Goal: Task Accomplishment & Management: Use online tool/utility

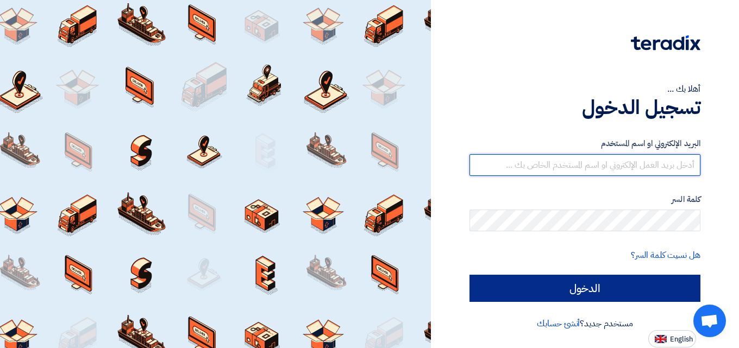
type input "r.mahmoud@betateck-eg.com"
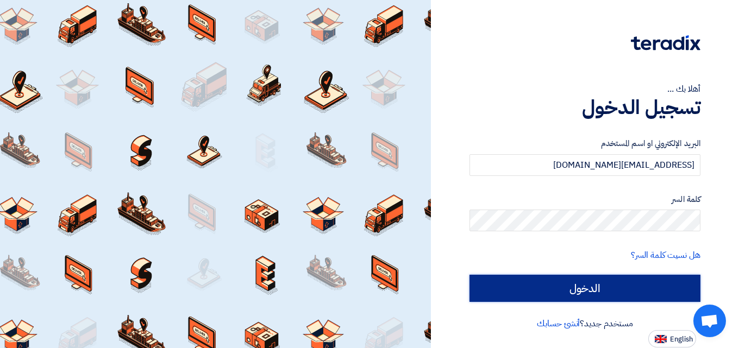
click at [595, 291] on input "الدخول" at bounding box center [584, 288] width 231 height 27
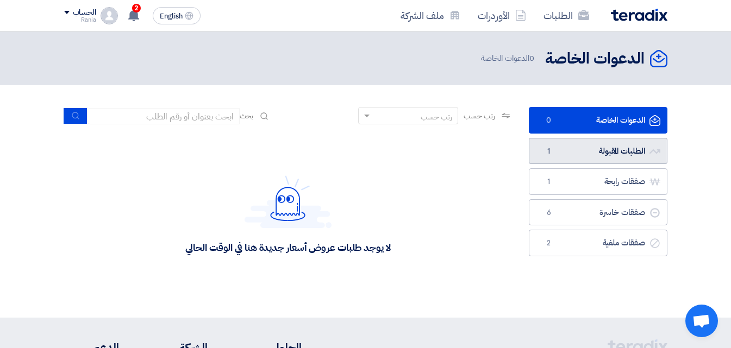
click at [596, 148] on link "الطلبات المقبولة الطلبات المقبولة 1" at bounding box center [597, 151] width 138 height 27
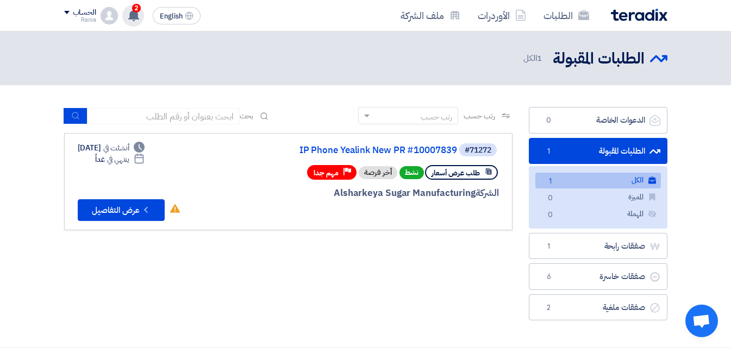
click at [141, 14] on div "2 تعديل جديد خاص بطلب شراء " IP Phone Yealink New PR #10007839". 20 hours ago ت…" at bounding box center [133, 16] width 22 height 22
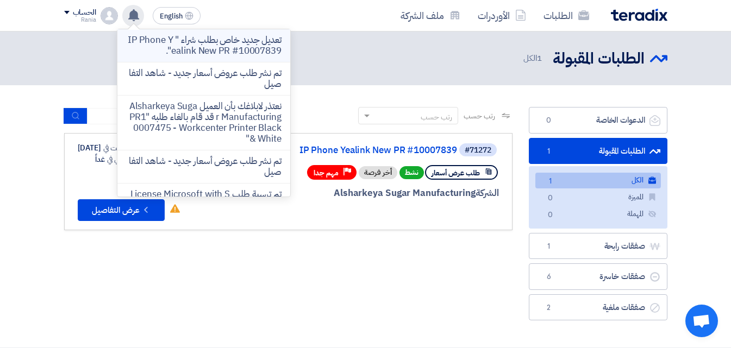
click at [235, 51] on p "تعديل جديد خاص بطلب شراء " IP Phone Yealink New PR #10007839"." at bounding box center [203, 46] width 155 height 22
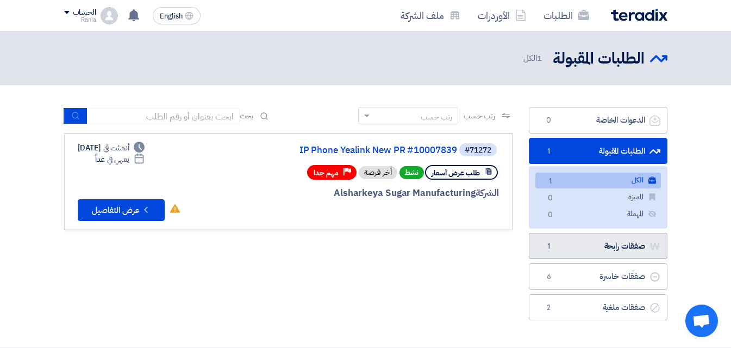
click at [592, 248] on link "صفقات رابحة صفقات رابحة 1" at bounding box center [597, 246] width 138 height 27
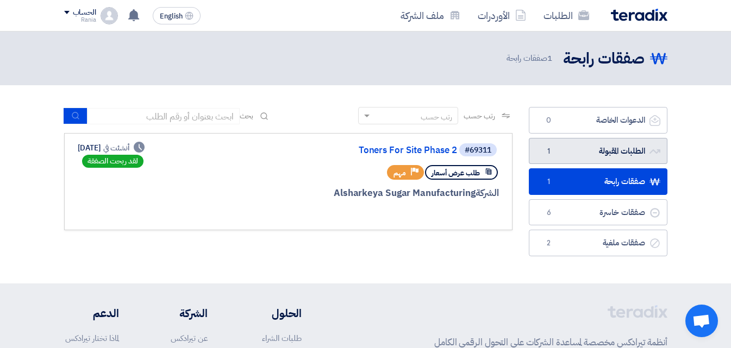
click at [582, 151] on link "الطلبات المقبولة الطلبات المقبولة 1" at bounding box center [597, 151] width 138 height 27
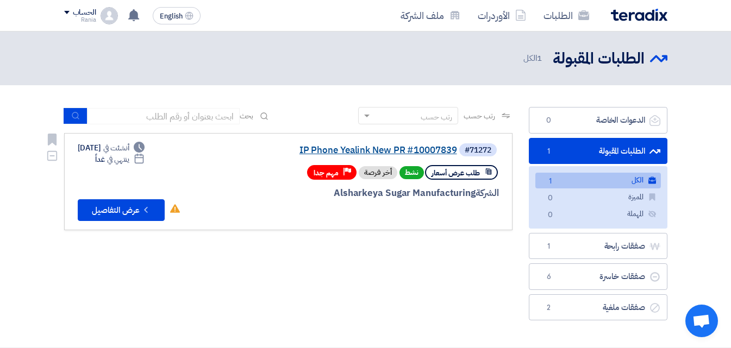
click at [386, 150] on link "IP Phone Yealink New PR #10007839" at bounding box center [348, 151] width 217 height 10
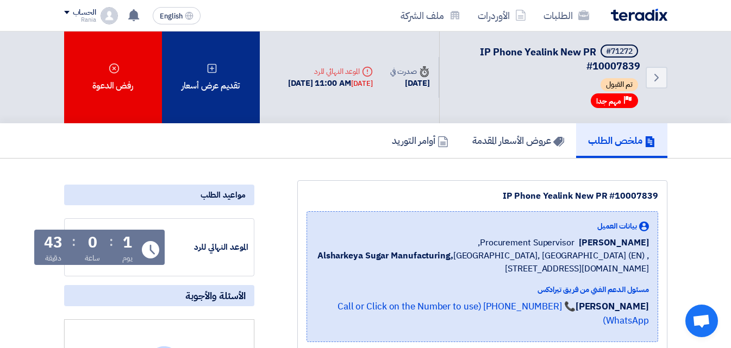
click at [233, 77] on div "تقديم عرض أسعار" at bounding box center [211, 78] width 98 height 92
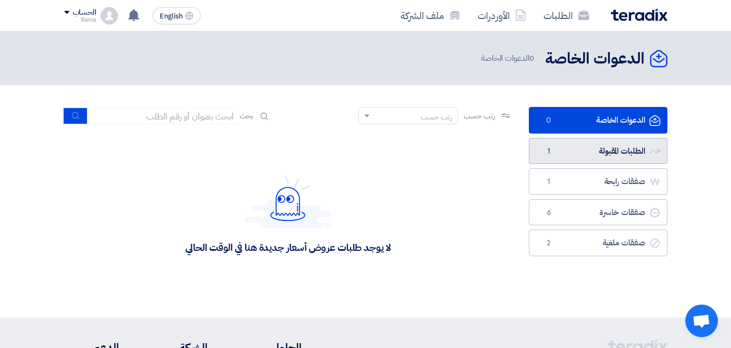
click at [592, 150] on link "الطلبات المقبولة الطلبات المقبولة 1" at bounding box center [597, 151] width 138 height 27
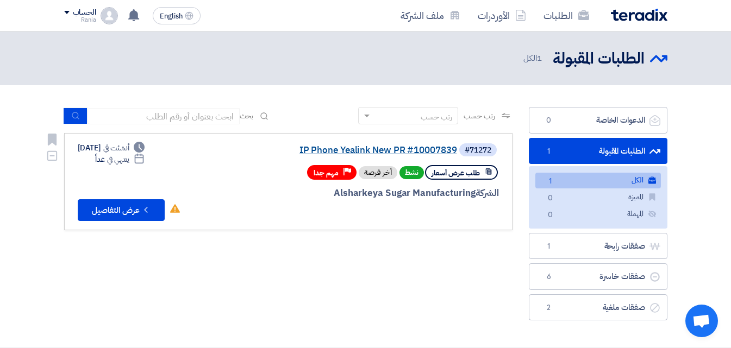
click at [393, 149] on link "IP Phone Yealink New PR #10007839" at bounding box center [348, 151] width 217 height 10
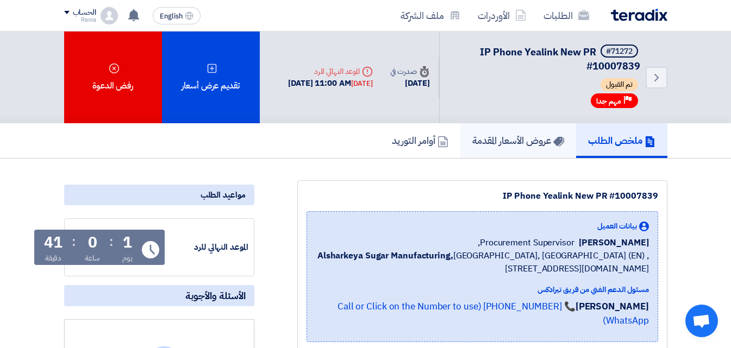
click at [492, 138] on h5 "عروض الأسعار المقدمة" at bounding box center [518, 140] width 92 height 12
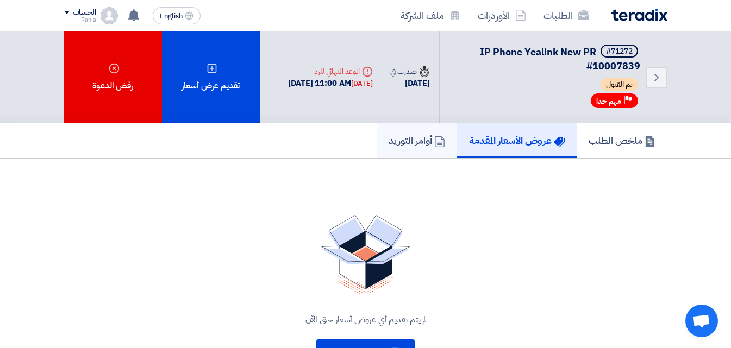
click at [416, 140] on h5 "أوامر التوريد" at bounding box center [416, 140] width 56 height 12
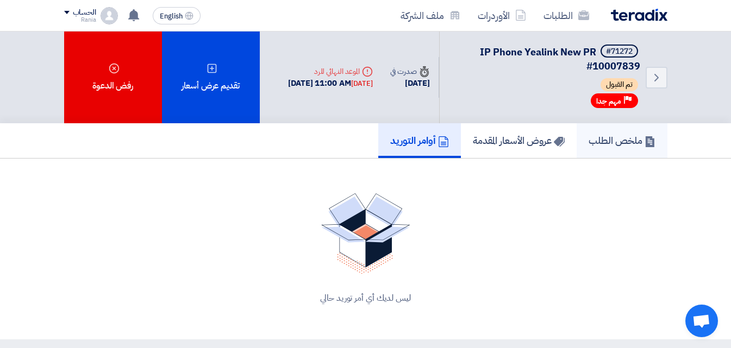
click at [621, 137] on h5 "ملخص الطلب" at bounding box center [621, 140] width 67 height 12
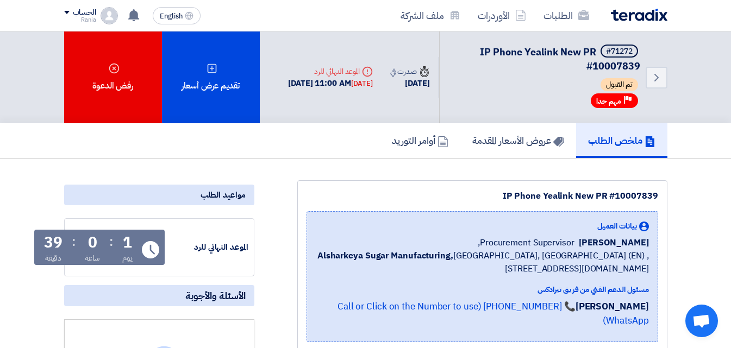
click at [589, 137] on h5 "ملخص الطلب" at bounding box center [621, 140] width 67 height 12
click at [590, 142] on h5 "ملخص الطلب" at bounding box center [621, 140] width 67 height 12
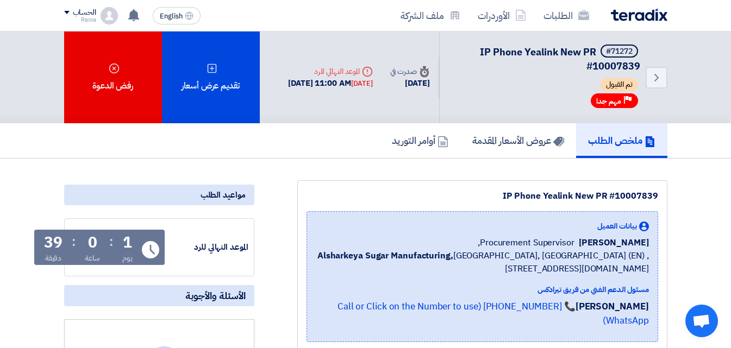
click at [590, 142] on h5 "ملخص الطلب" at bounding box center [621, 140] width 67 height 12
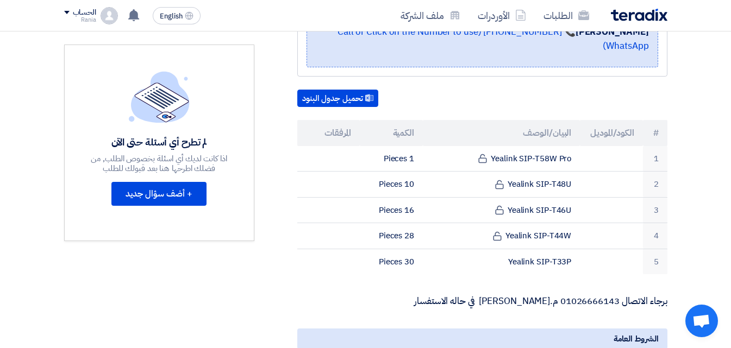
scroll to position [291, 0]
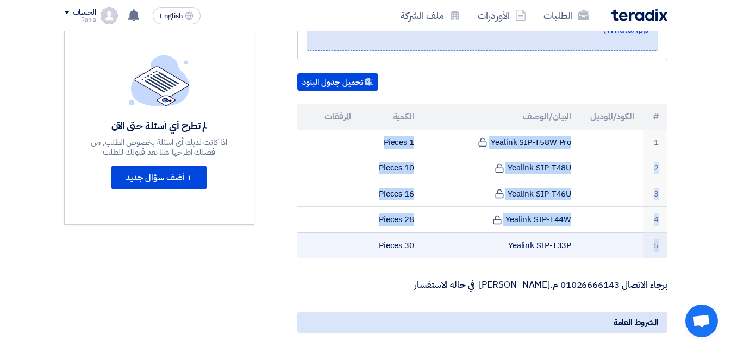
drag, startPoint x: 605, startPoint y: 122, endPoint x: 581, endPoint y: 234, distance: 113.9
click at [581, 234] on tbody "1 Yealink SIP-T58W Pro 1 Pieces 2 Yealink SIP-T48U 10 Pieces 3" at bounding box center [482, 194] width 370 height 129
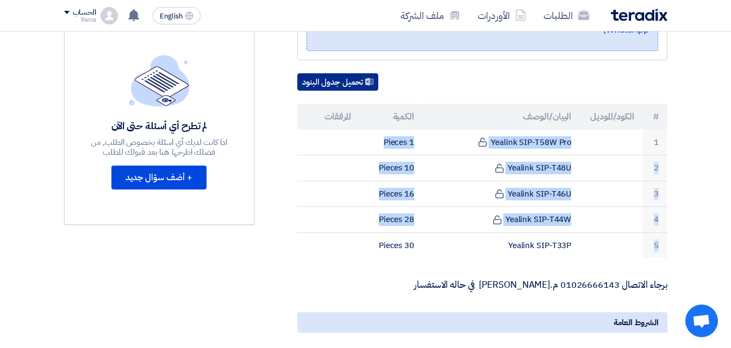
click at [328, 73] on button "تحميل جدول البنود" at bounding box center [337, 81] width 81 height 17
click at [342, 73] on button "تحميل جدول البنود" at bounding box center [337, 81] width 81 height 17
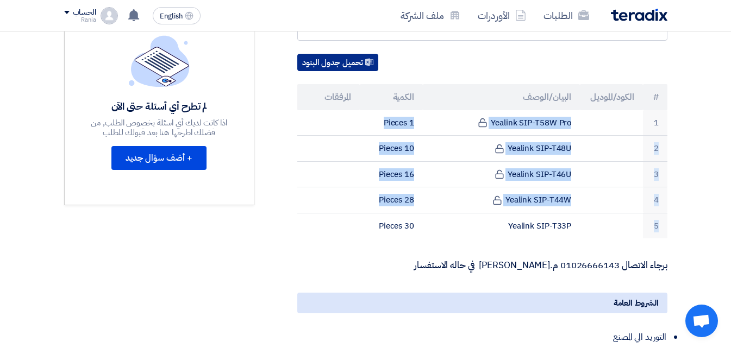
scroll to position [318, 0]
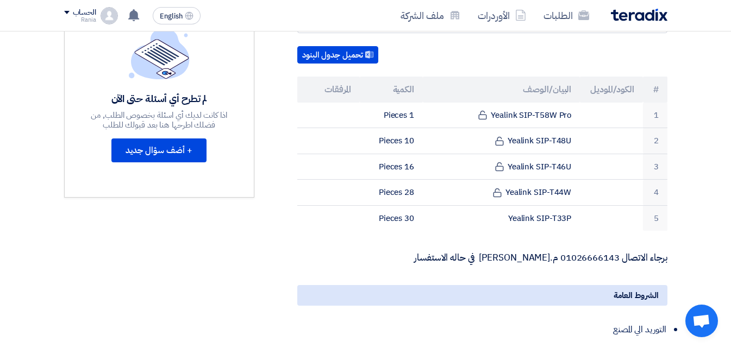
click at [687, 241] on section "IP Phone Yealink New PR #10007839 بيانات العميل [PERSON_NAME] Procurement Super…" at bounding box center [365, 199] width 731 height 718
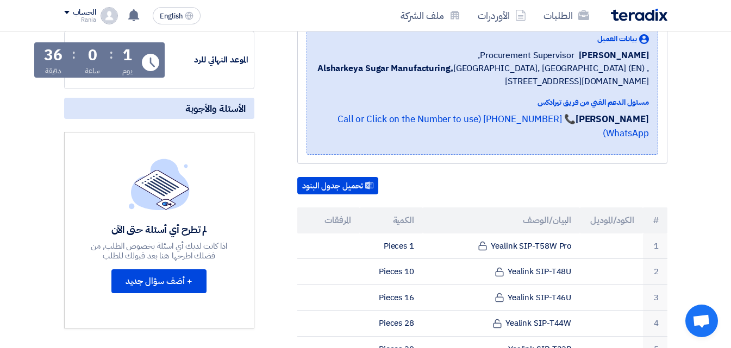
scroll to position [200, 0]
